Goal: Transaction & Acquisition: Purchase product/service

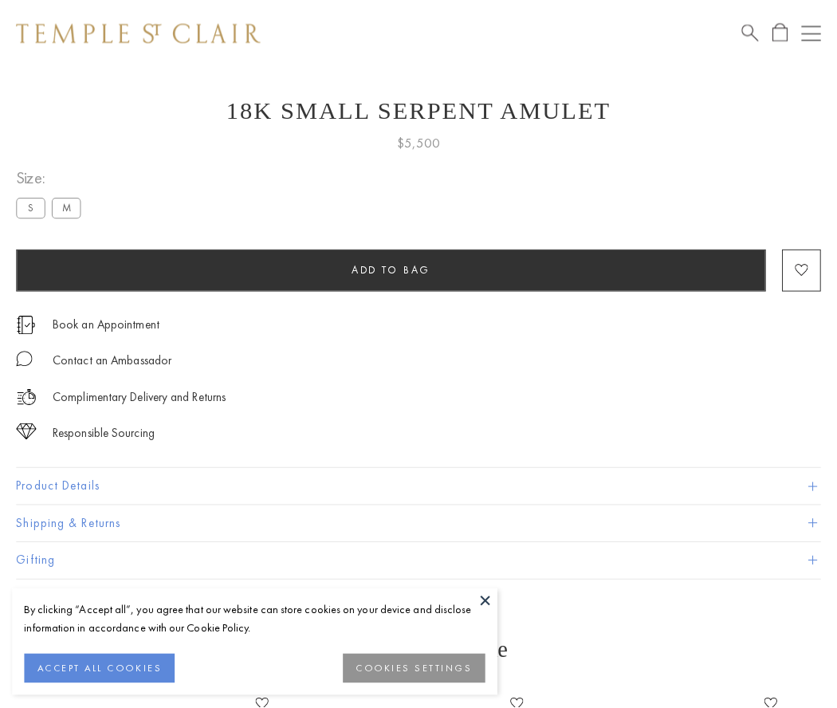
scroll to position [45, 0]
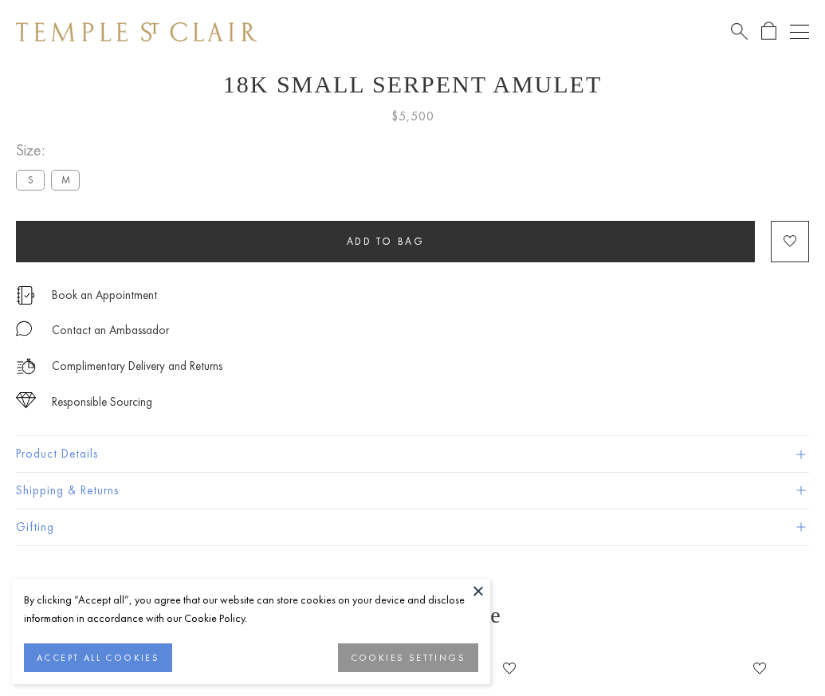
click at [385, 241] on span "Add to bag" at bounding box center [386, 241] width 78 height 14
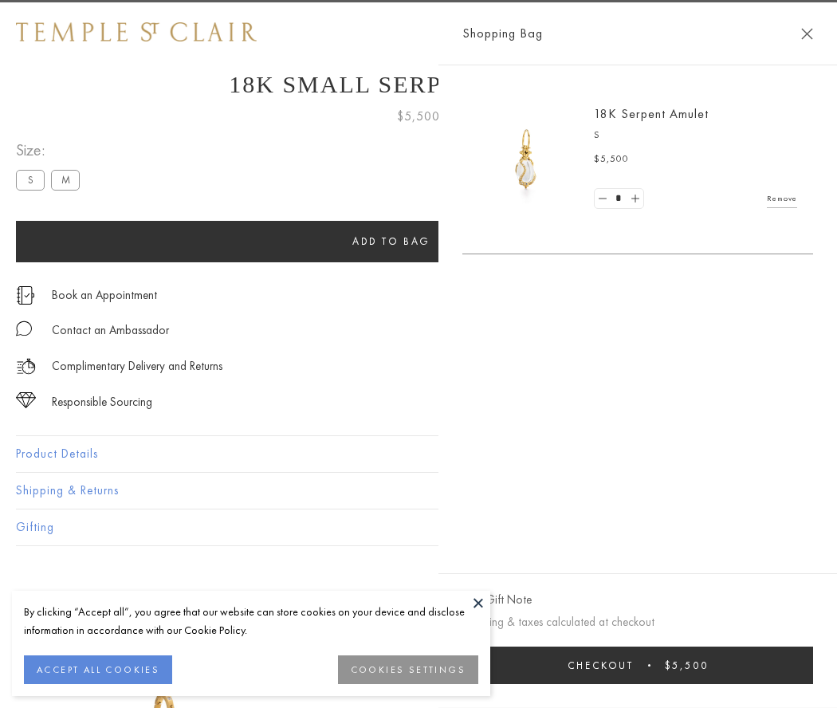
click at [650, 665] on span "submit" at bounding box center [649, 665] width 2 height 2
